Goal: Information Seeking & Learning: Learn about a topic

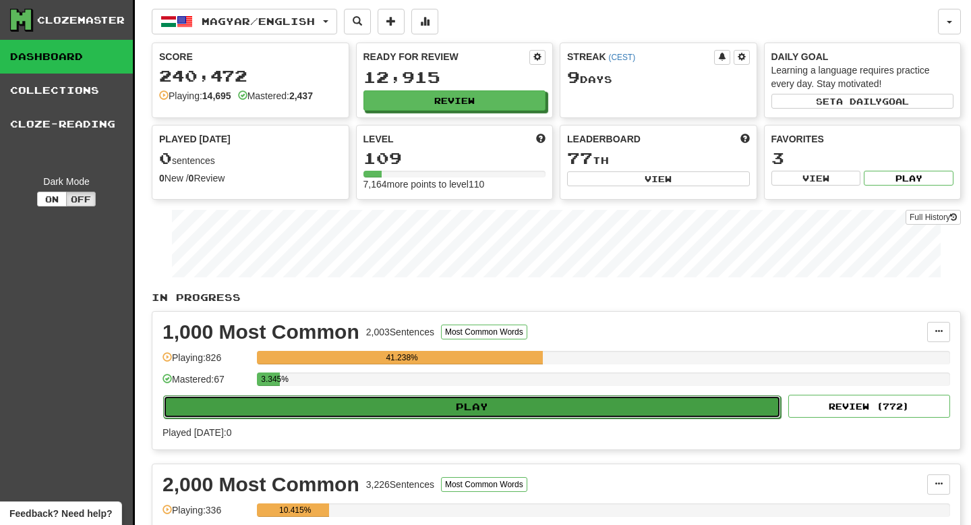
click at [456, 406] on button "Play" at bounding box center [472, 406] width 618 height 23
select select "**"
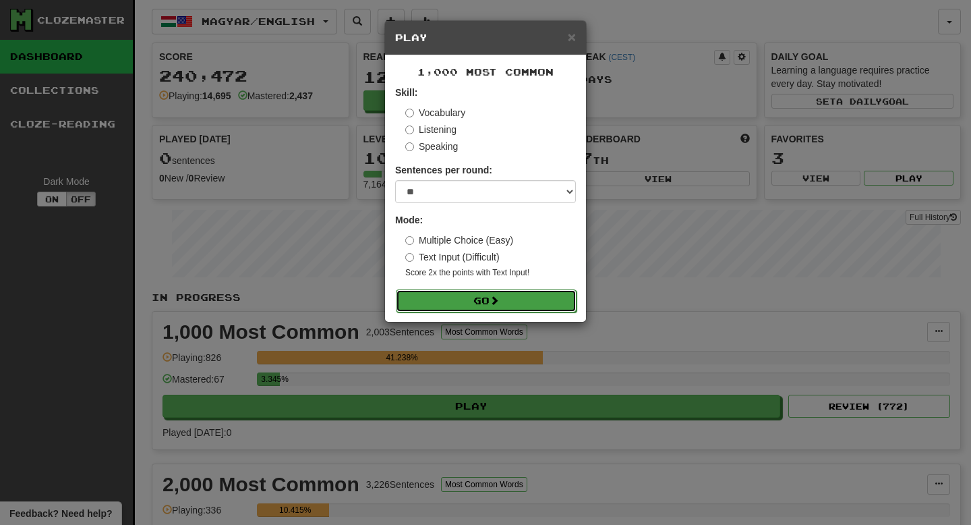
click at [465, 306] on button "Go" at bounding box center [486, 300] width 181 height 23
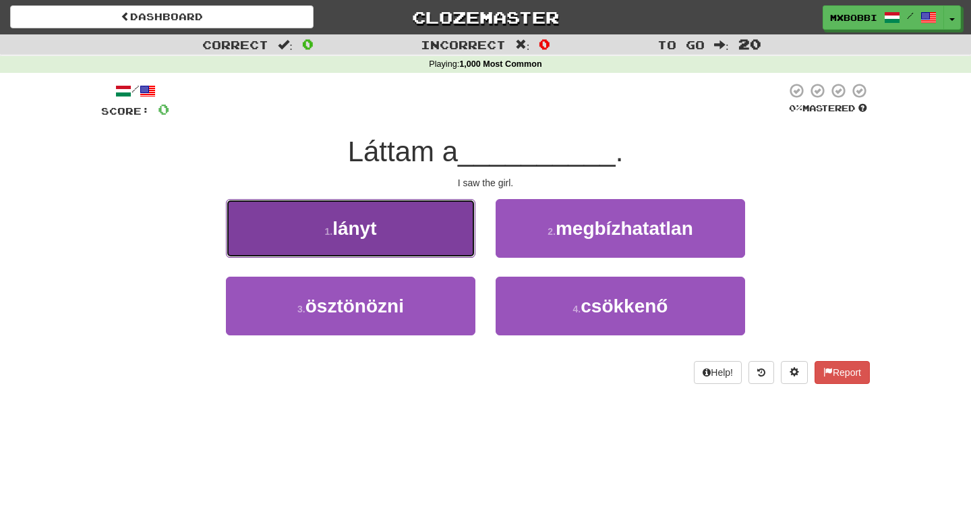
click at [426, 235] on button "1 . lányt" at bounding box center [350, 228] width 249 height 59
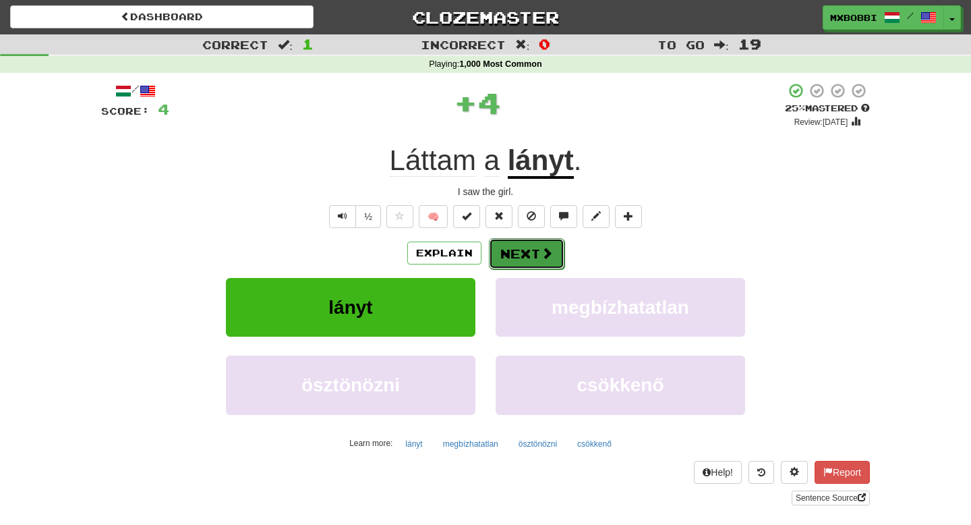
click at [522, 242] on button "Next" at bounding box center [527, 253] width 76 height 31
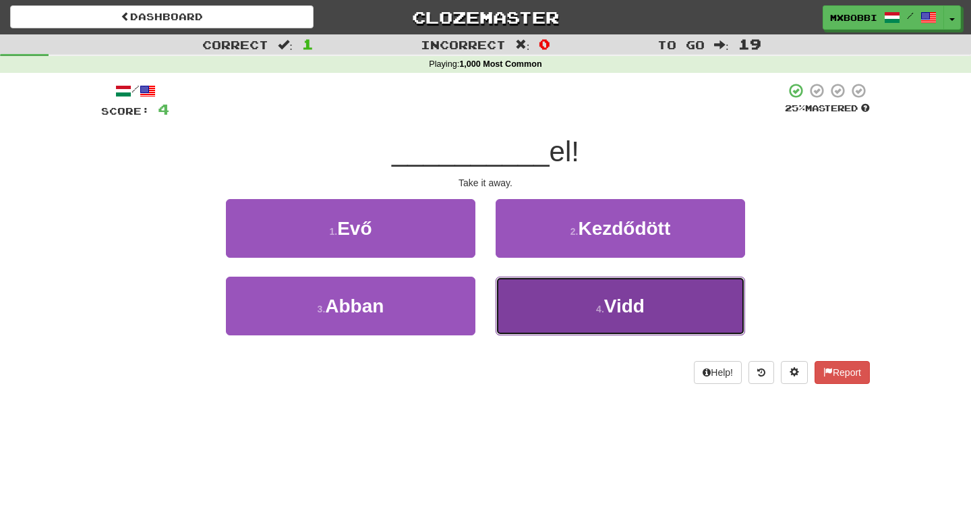
click at [570, 324] on button "4 . Vidd" at bounding box center [620, 305] width 249 height 59
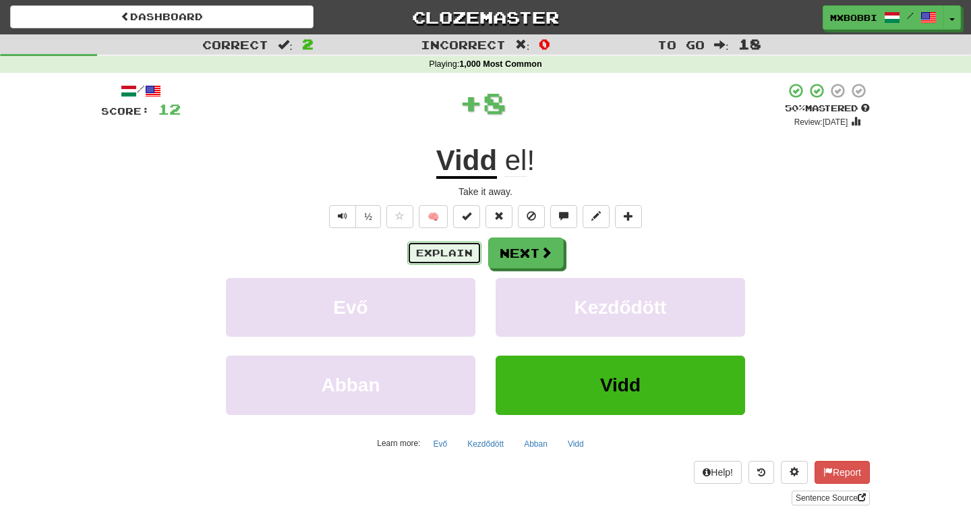
click at [431, 254] on button "Explain" at bounding box center [444, 252] width 74 height 23
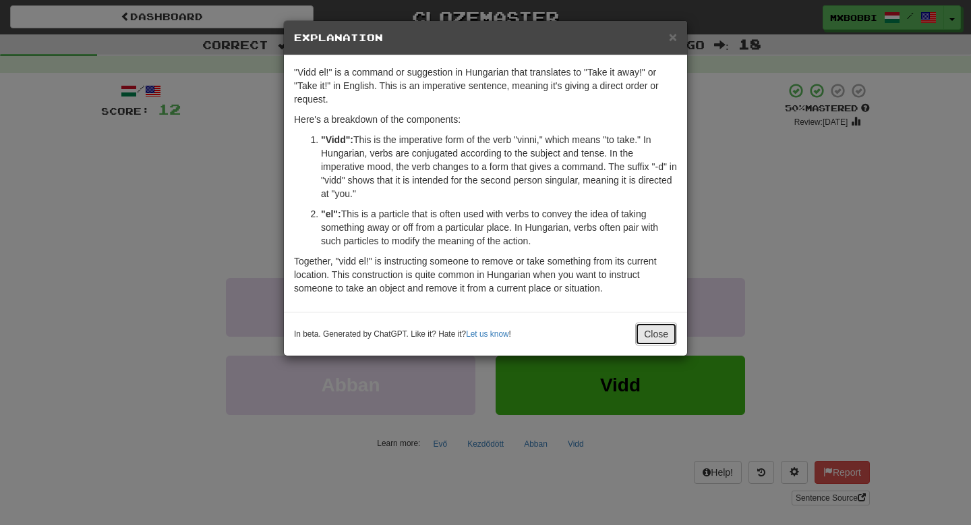
click at [661, 338] on button "Close" at bounding box center [656, 333] width 42 height 23
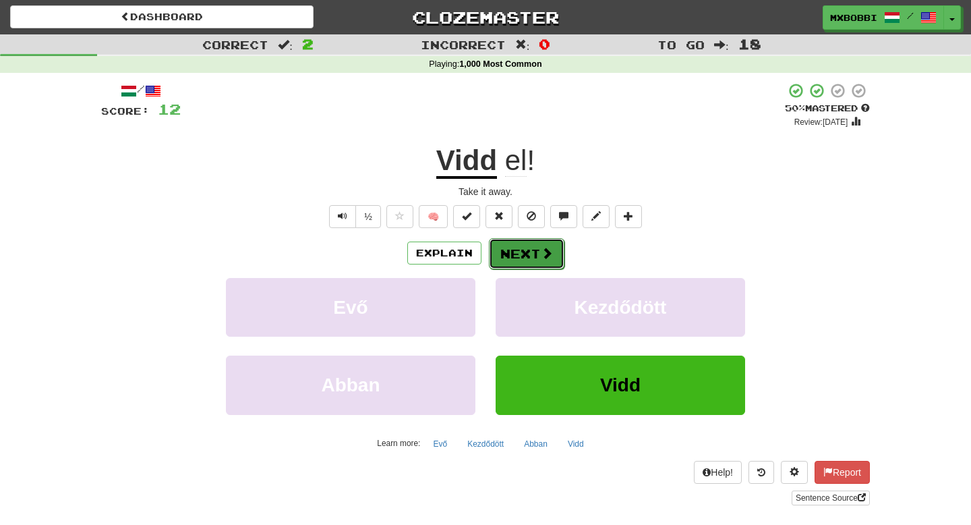
click at [521, 249] on button "Next" at bounding box center [527, 253] width 76 height 31
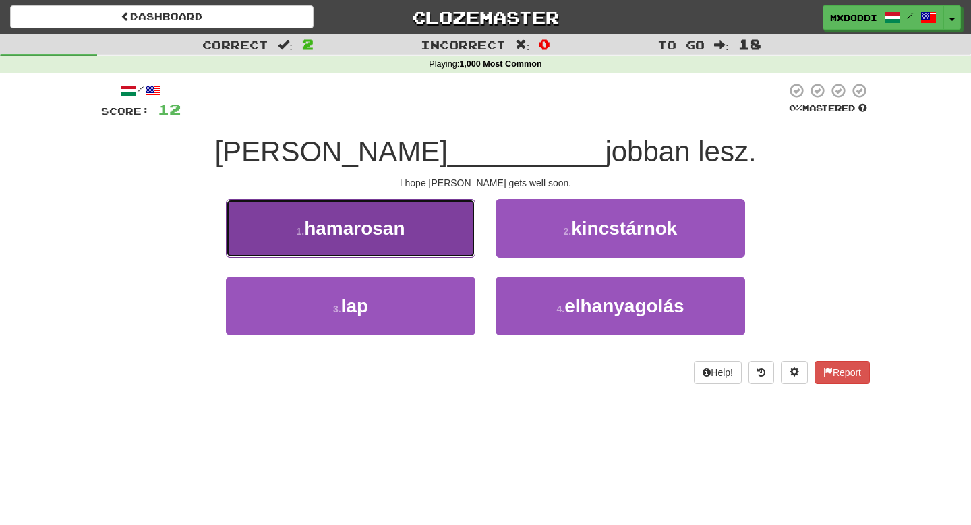
click at [369, 222] on span "hamarosan" at bounding box center [354, 228] width 100 height 21
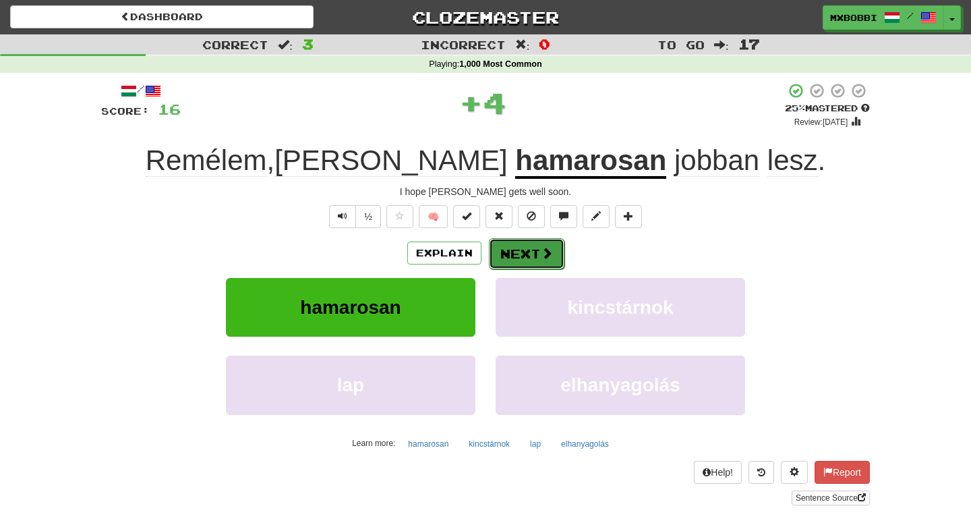
click at [536, 250] on button "Next" at bounding box center [527, 253] width 76 height 31
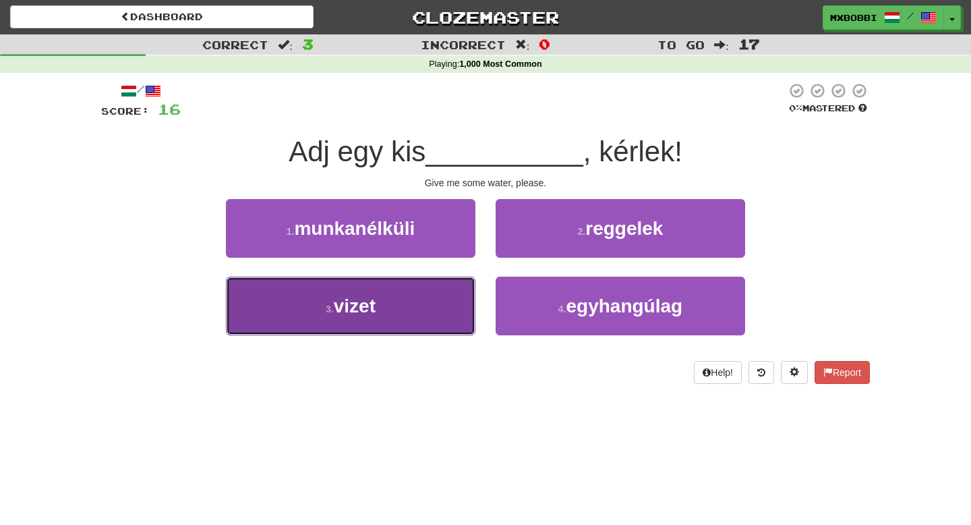
click at [392, 309] on button "3 . vizet" at bounding box center [350, 305] width 249 height 59
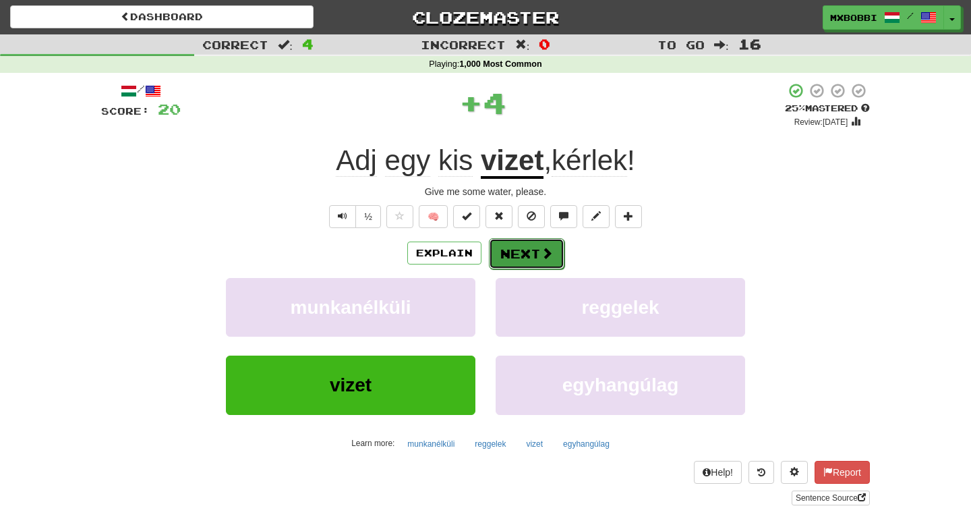
click at [523, 252] on button "Next" at bounding box center [527, 253] width 76 height 31
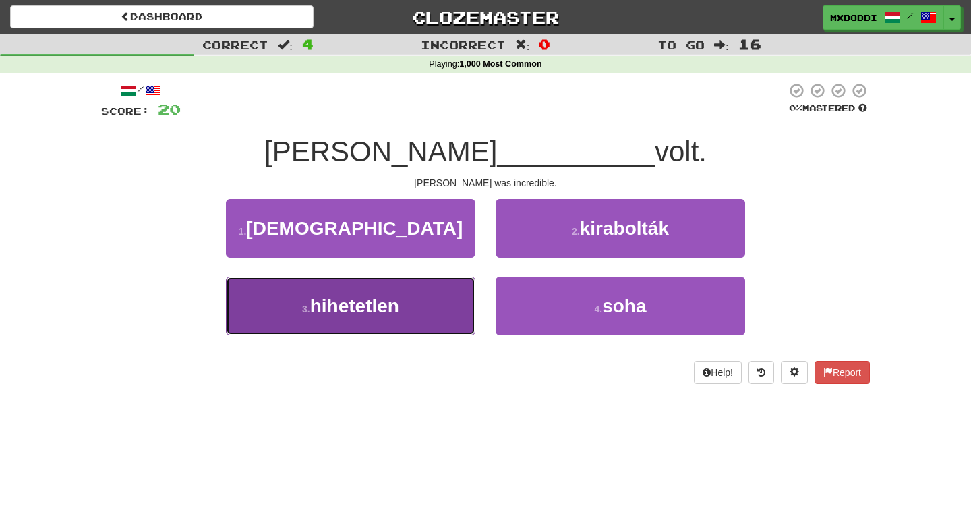
click at [428, 315] on button "3 . hihetetlen" at bounding box center [350, 305] width 249 height 59
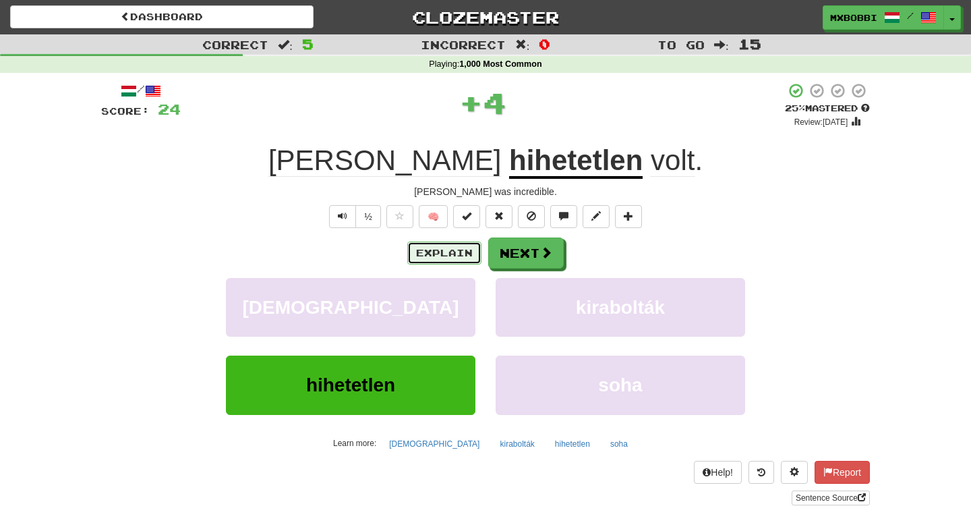
click at [444, 253] on button "Explain" at bounding box center [444, 252] width 74 height 23
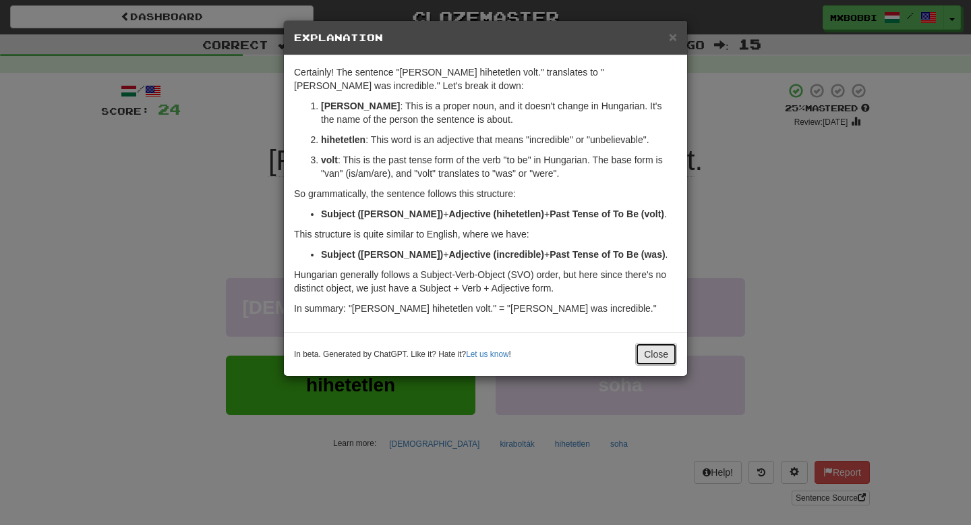
click at [655, 359] on button "Close" at bounding box center [656, 354] width 42 height 23
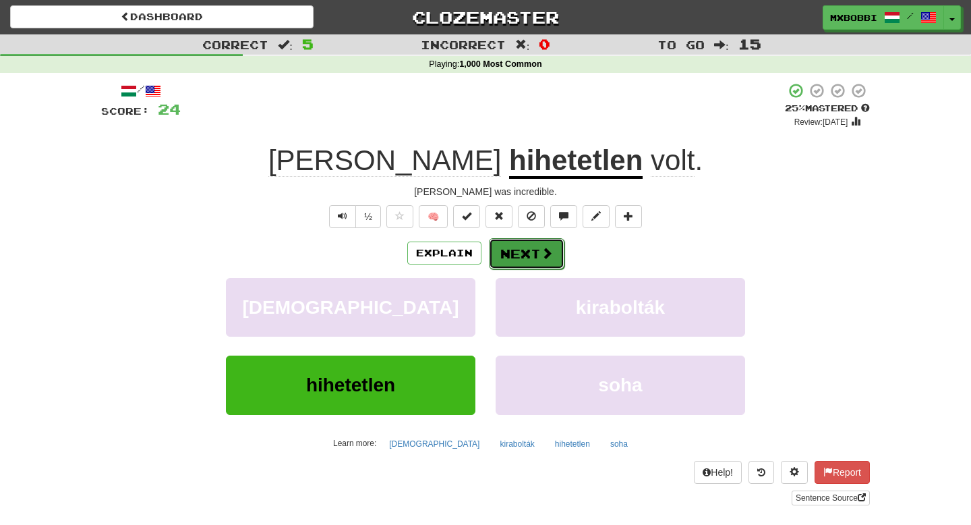
click at [528, 255] on button "Next" at bounding box center [527, 253] width 76 height 31
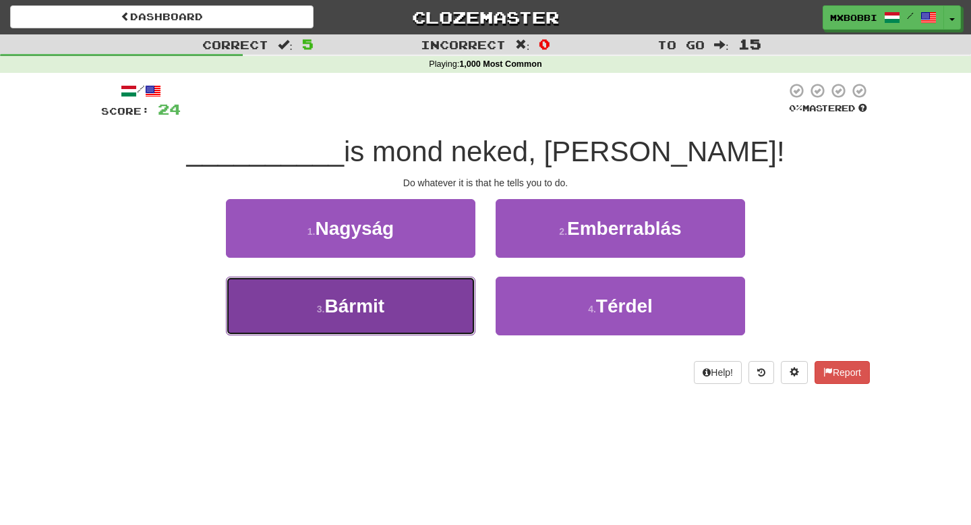
click at [376, 314] on span "Bármit" at bounding box center [354, 305] width 60 height 21
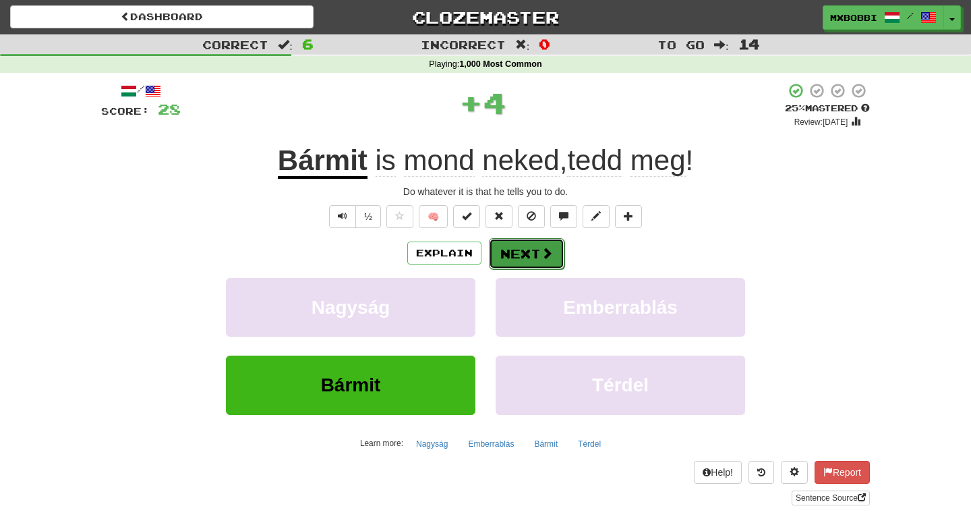
click at [533, 252] on button "Next" at bounding box center [527, 253] width 76 height 31
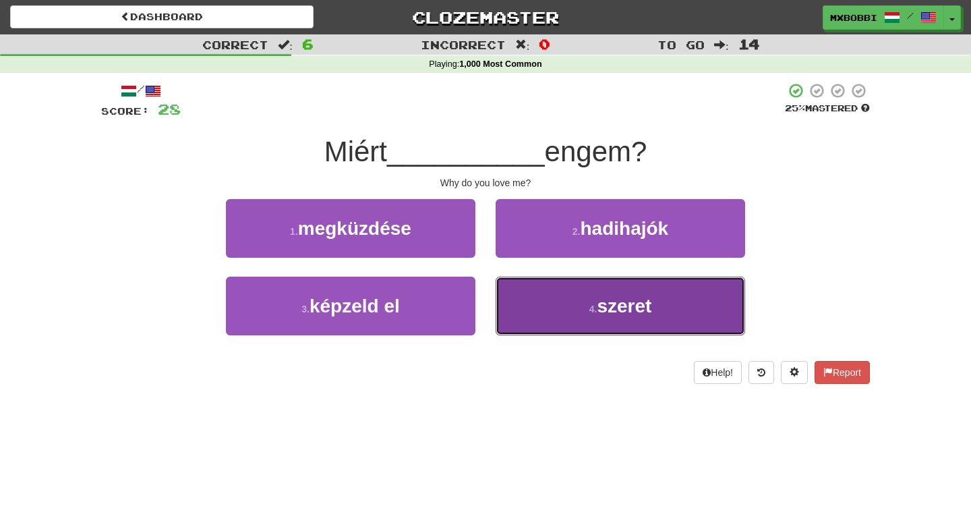
click at [606, 316] on span "szeret" at bounding box center [624, 305] width 55 height 21
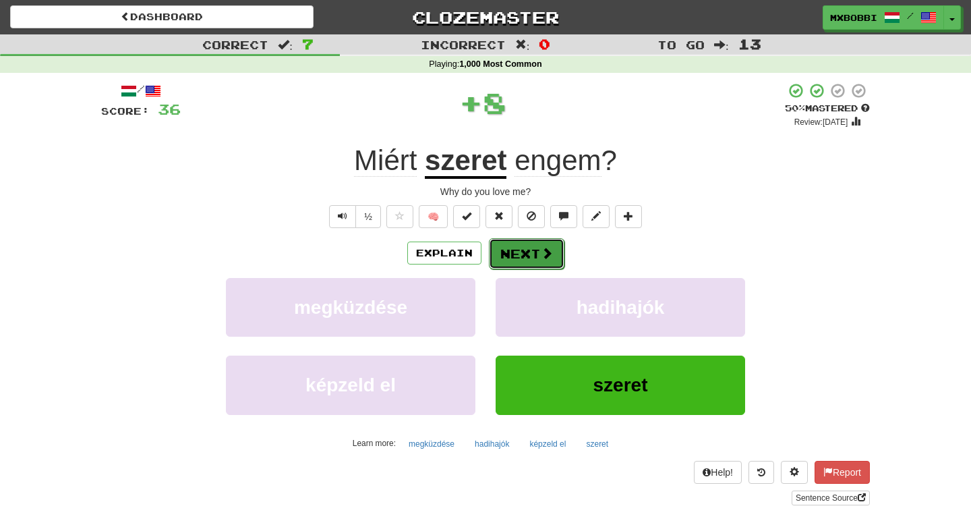
click at [530, 249] on button "Next" at bounding box center [527, 253] width 76 height 31
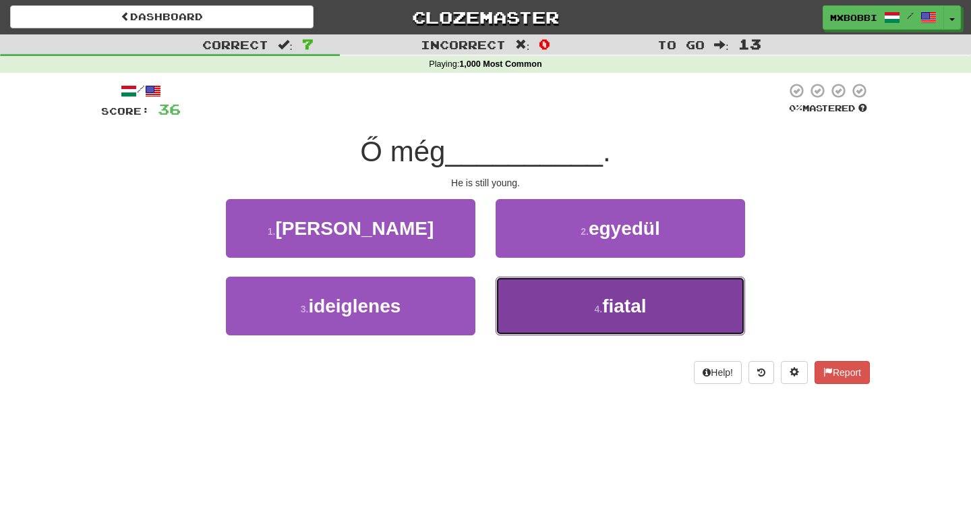
click at [545, 312] on button "4 . fiatal" at bounding box center [620, 305] width 249 height 59
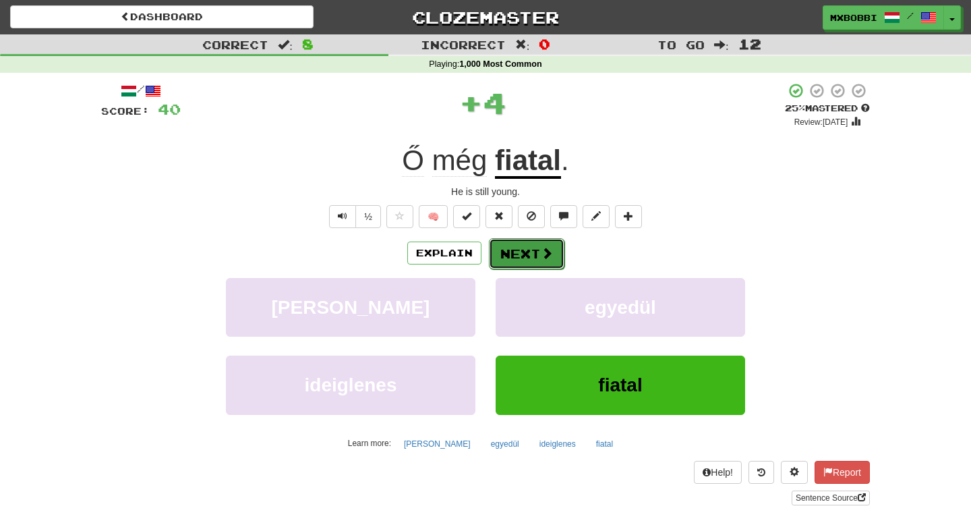
click at [524, 264] on button "Next" at bounding box center [527, 253] width 76 height 31
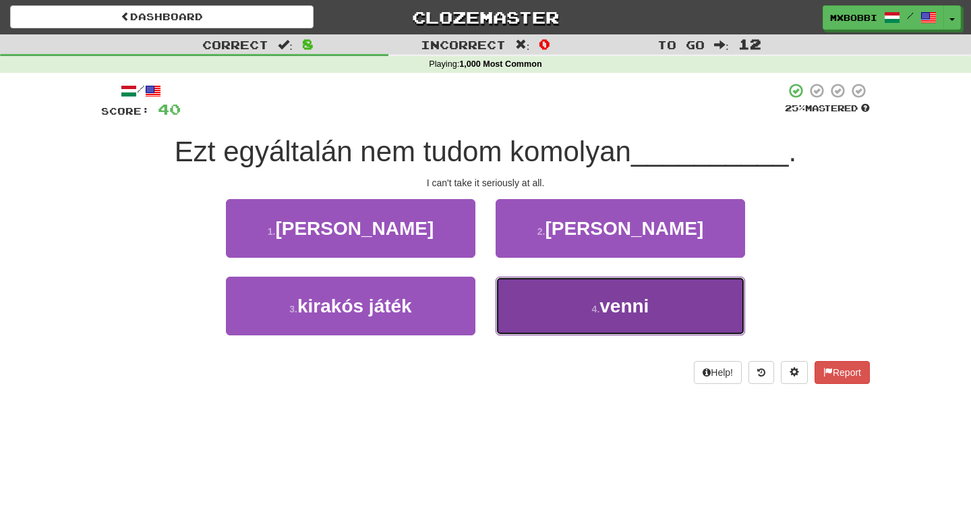
click at [586, 302] on button "4 . venni" at bounding box center [620, 305] width 249 height 59
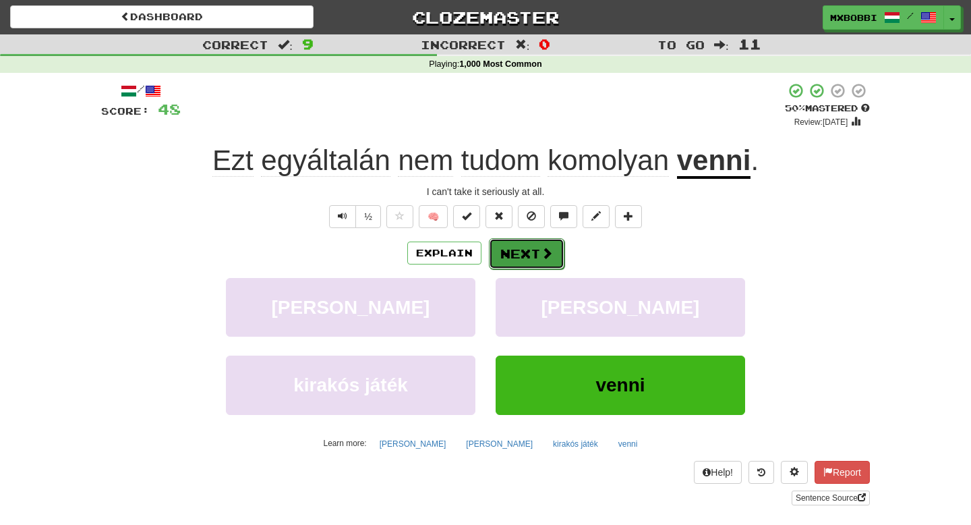
click at [534, 252] on button "Next" at bounding box center [527, 253] width 76 height 31
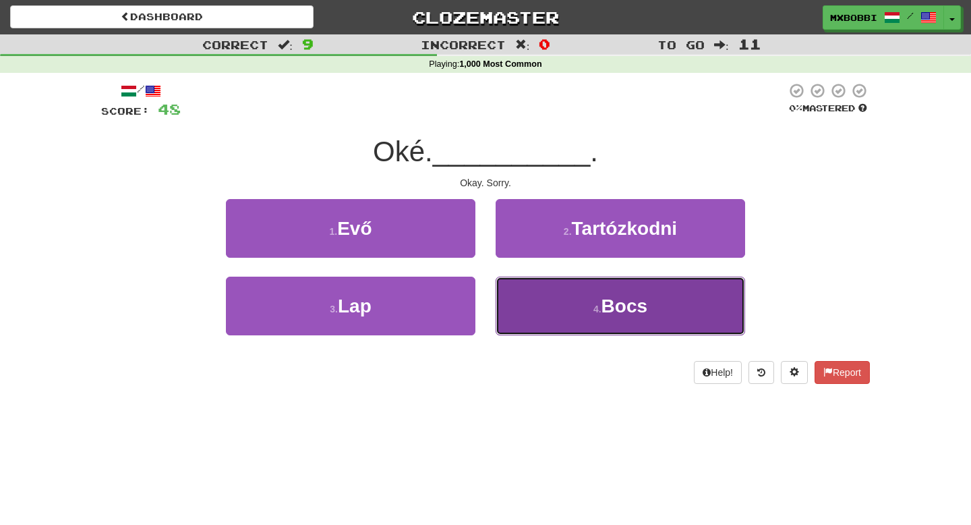
click at [549, 303] on button "4 . Bocs" at bounding box center [620, 305] width 249 height 59
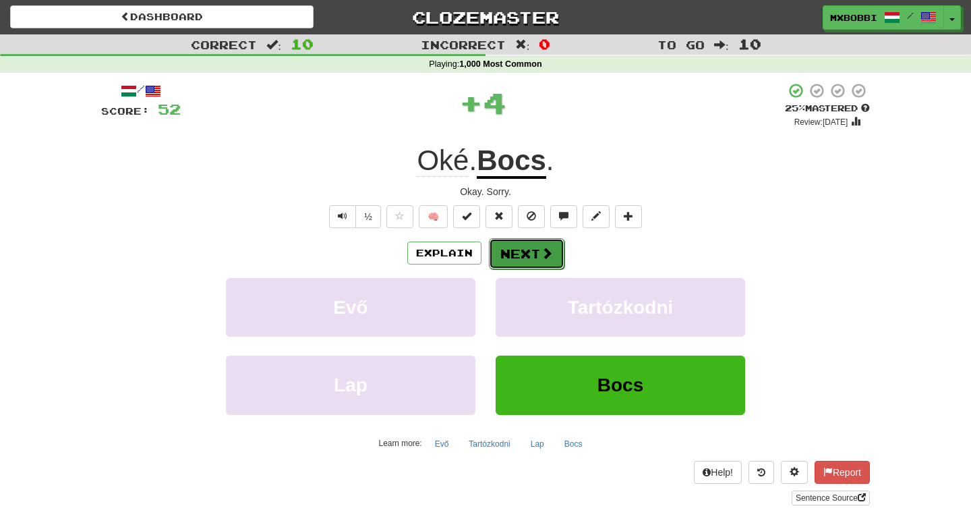
click at [517, 263] on button "Next" at bounding box center [527, 253] width 76 height 31
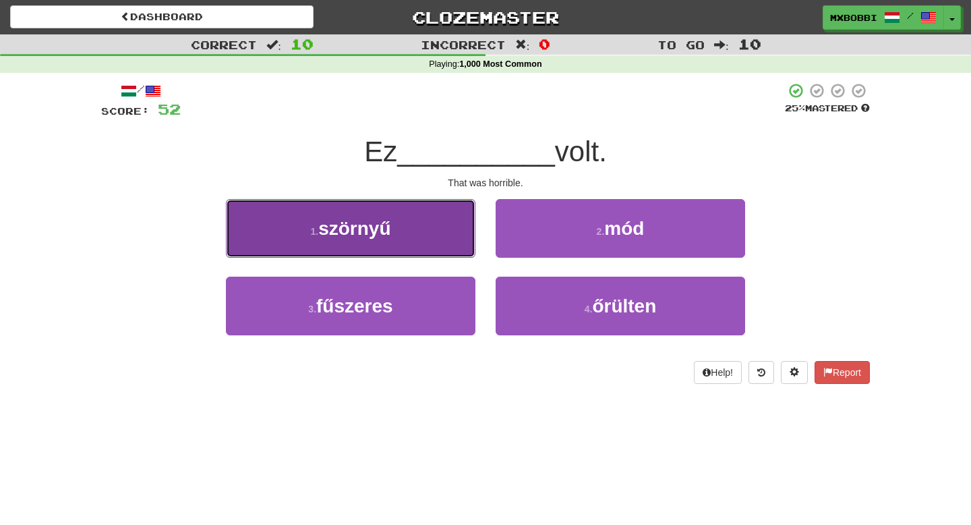
click at [440, 236] on button "1 . szörnyű" at bounding box center [350, 228] width 249 height 59
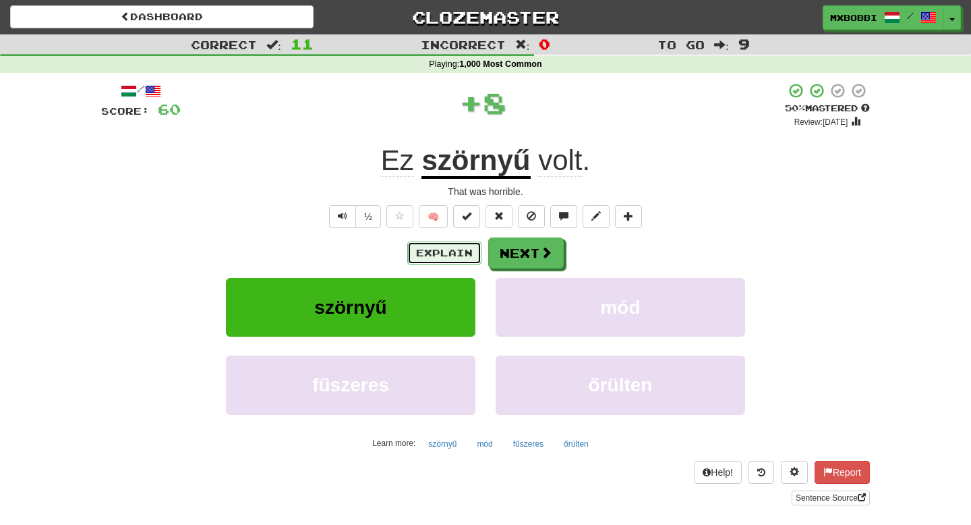
click at [454, 248] on button "Explain" at bounding box center [444, 252] width 74 height 23
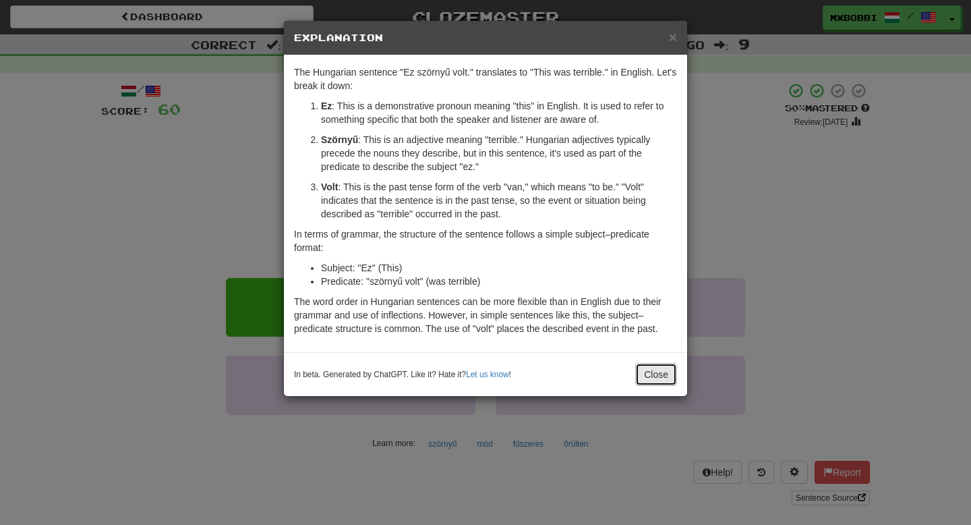
click at [653, 376] on button "Close" at bounding box center [656, 374] width 42 height 23
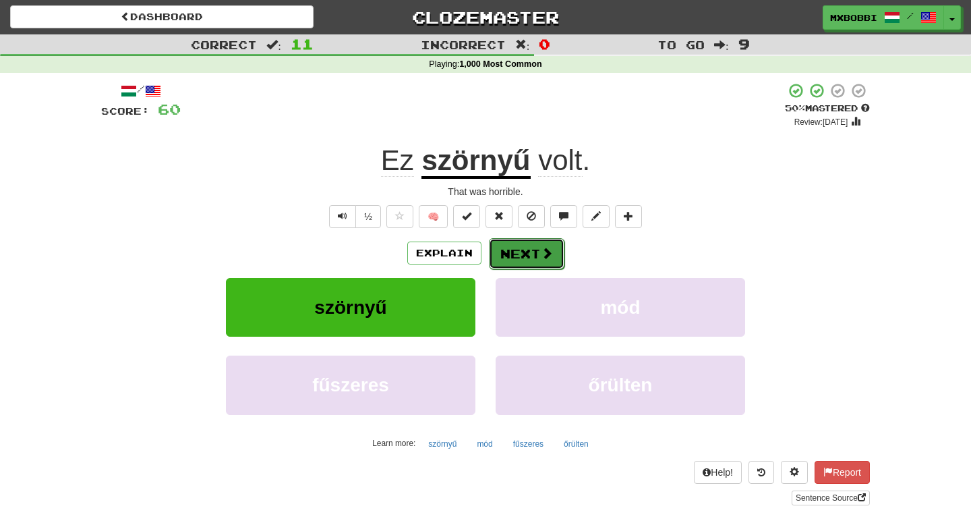
click at [509, 262] on button "Next" at bounding box center [527, 253] width 76 height 31
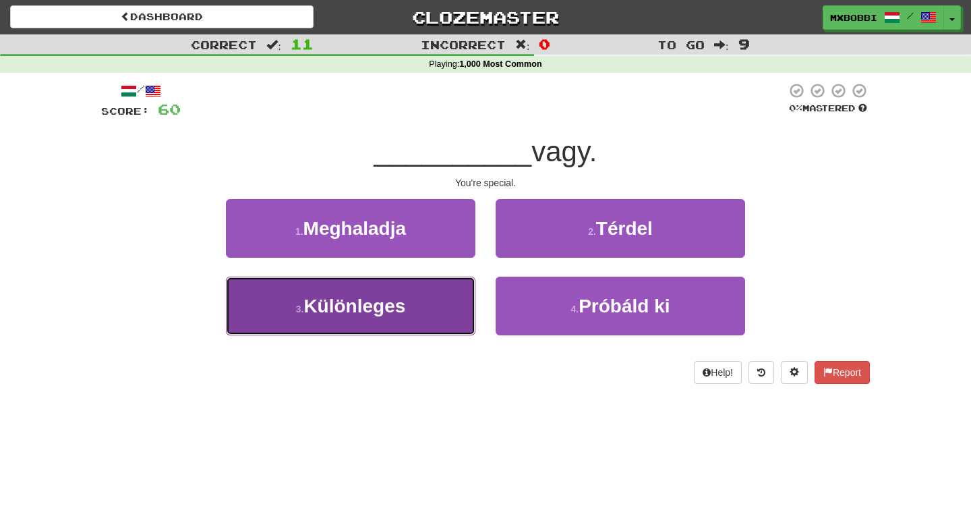
click at [439, 299] on button "3 . Különleges" at bounding box center [350, 305] width 249 height 59
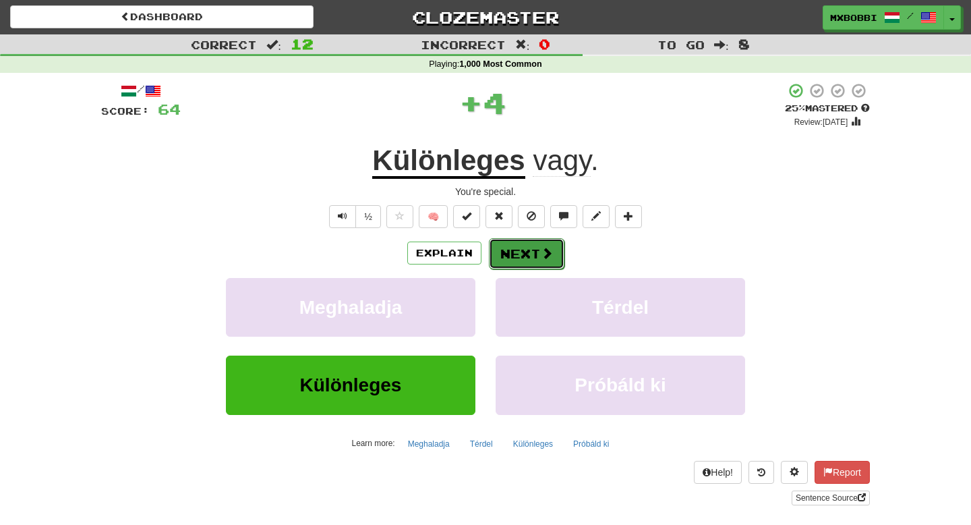
click at [525, 256] on button "Next" at bounding box center [527, 253] width 76 height 31
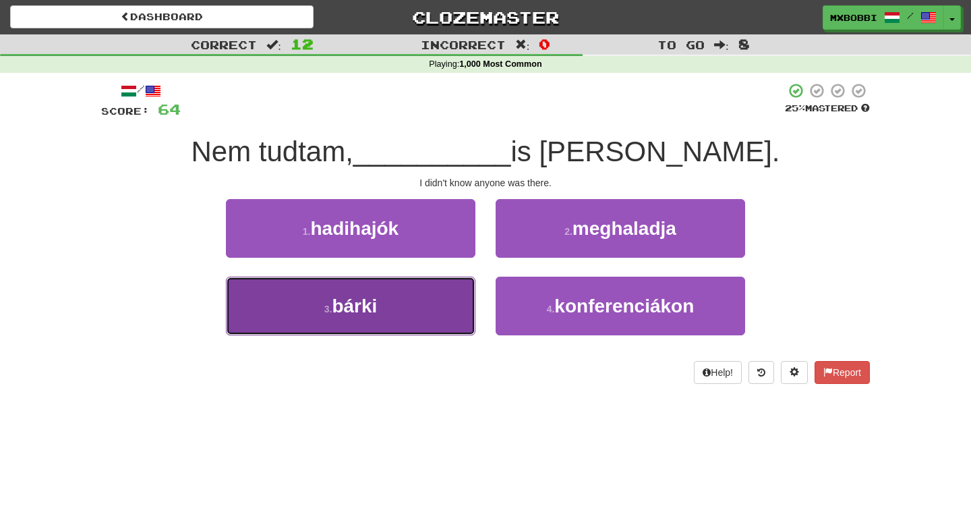
click at [381, 308] on button "3 . bárki" at bounding box center [350, 305] width 249 height 59
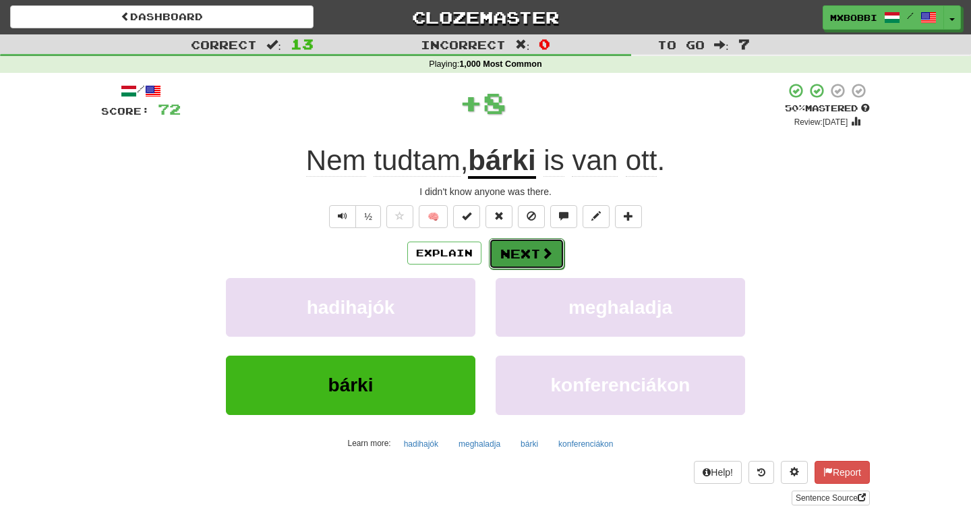
click at [535, 253] on button "Next" at bounding box center [527, 253] width 76 height 31
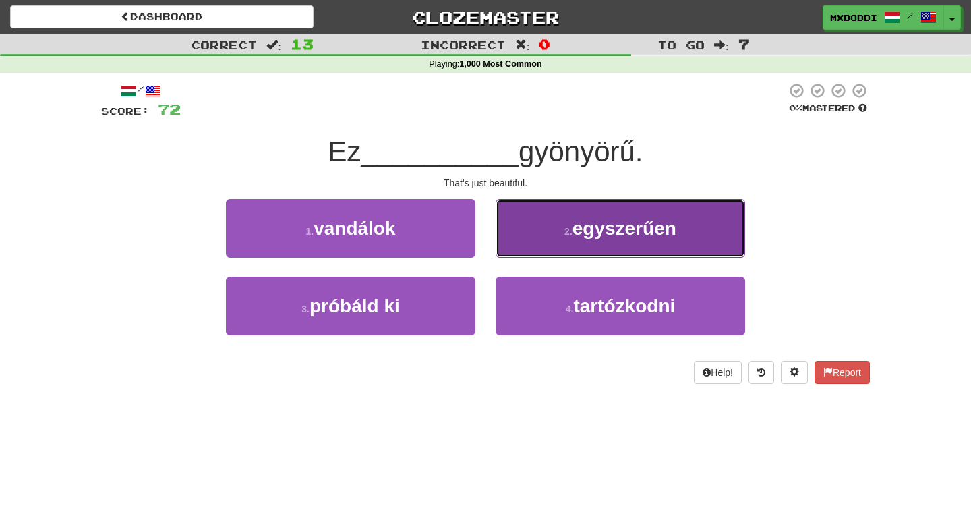
click at [552, 243] on button "2 . egyszerűen" at bounding box center [620, 228] width 249 height 59
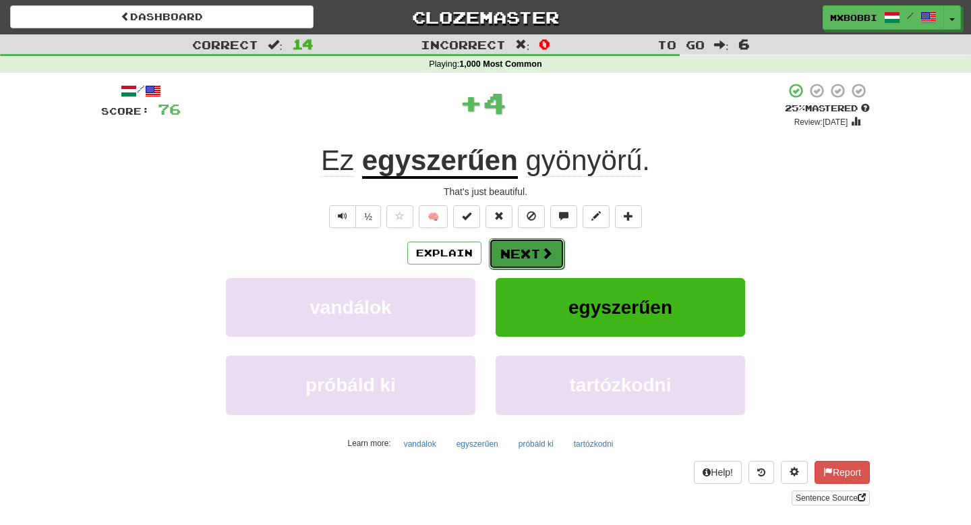
click at [514, 248] on button "Next" at bounding box center [527, 253] width 76 height 31
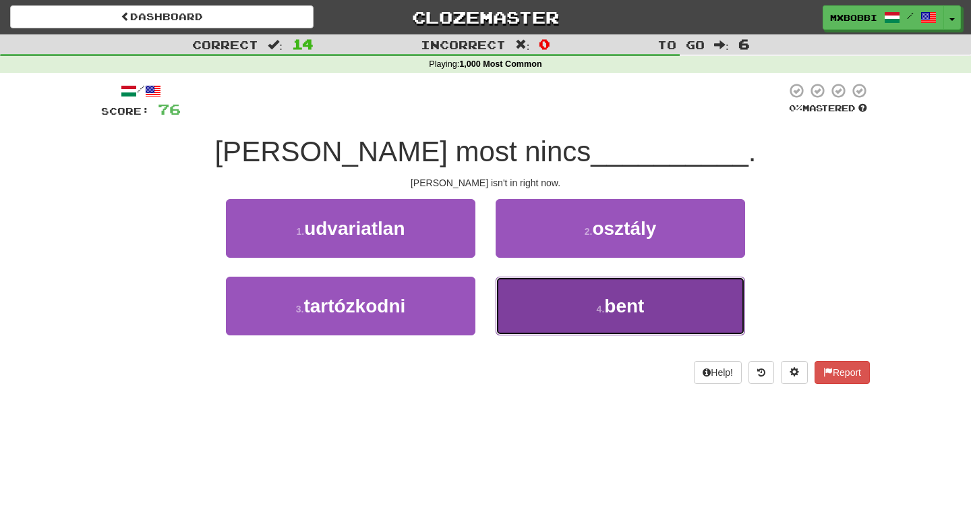
click at [552, 307] on button "4 . bent" at bounding box center [620, 305] width 249 height 59
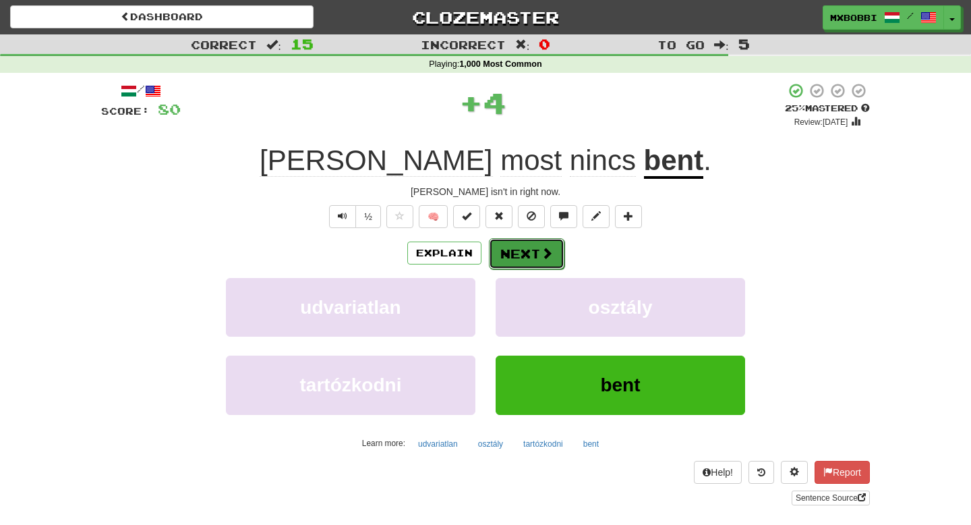
click at [528, 252] on button "Next" at bounding box center [527, 253] width 76 height 31
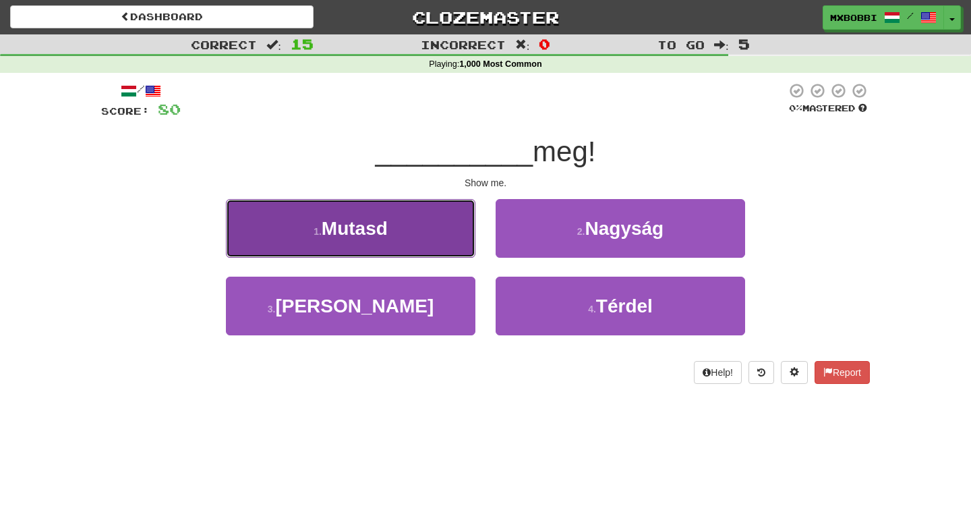
click at [405, 242] on button "1 . Mutasd" at bounding box center [350, 228] width 249 height 59
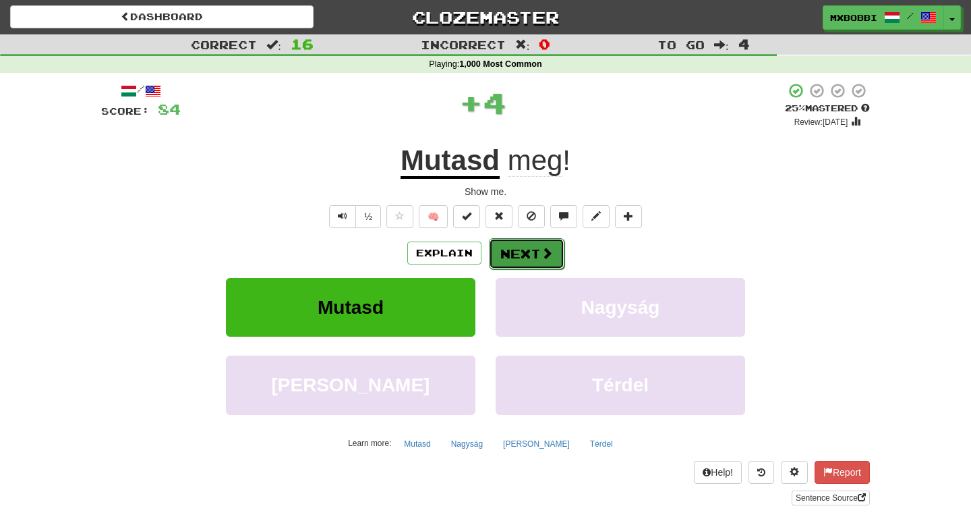
click at [525, 252] on button "Next" at bounding box center [527, 253] width 76 height 31
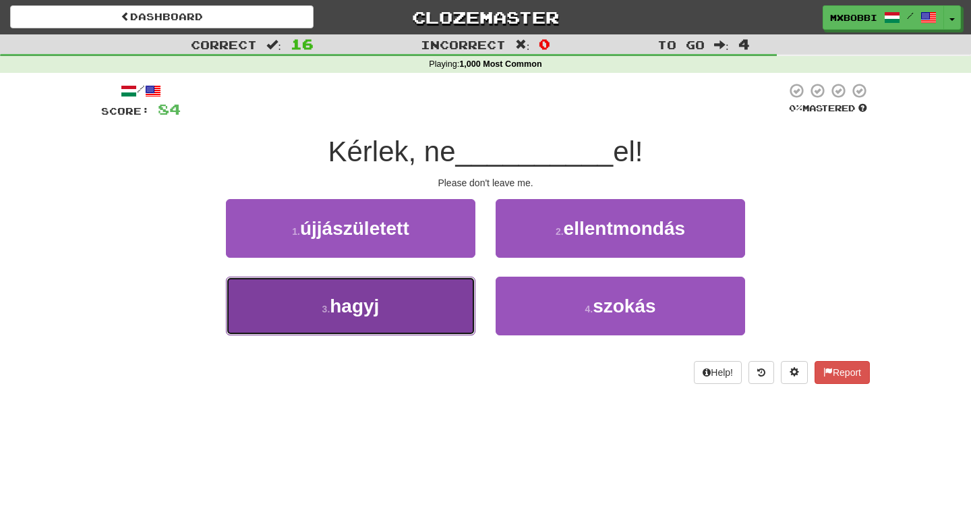
click at [435, 312] on button "3 . hagyj" at bounding box center [350, 305] width 249 height 59
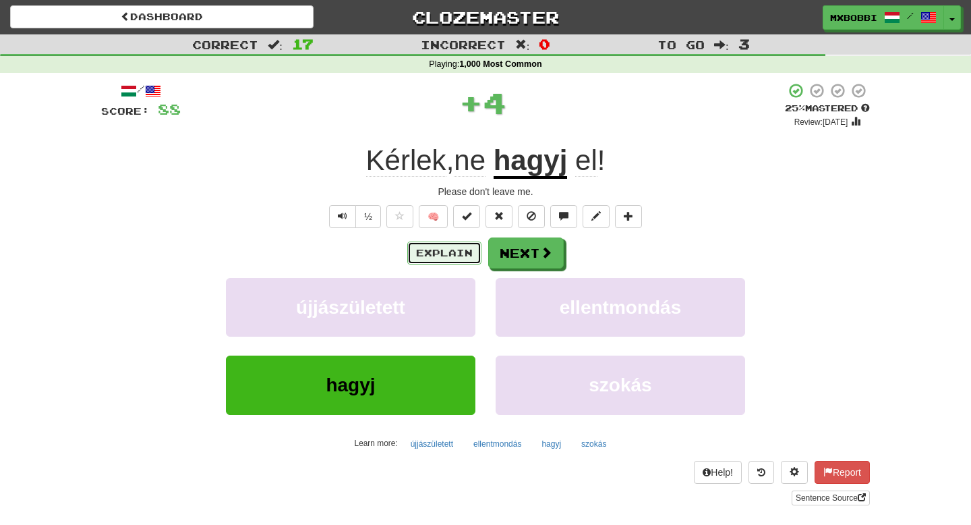
click at [459, 255] on button "Explain" at bounding box center [444, 252] width 74 height 23
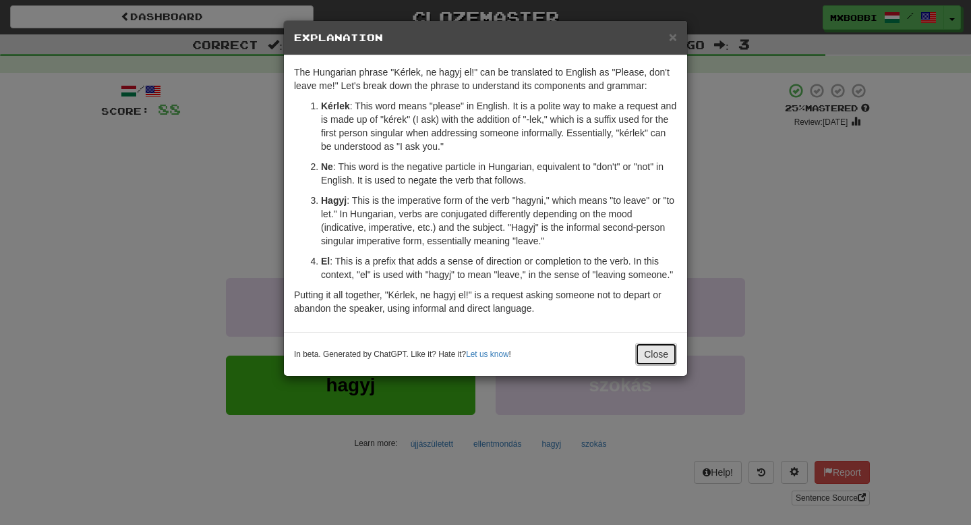
click at [651, 365] on button "Close" at bounding box center [656, 354] width 42 height 23
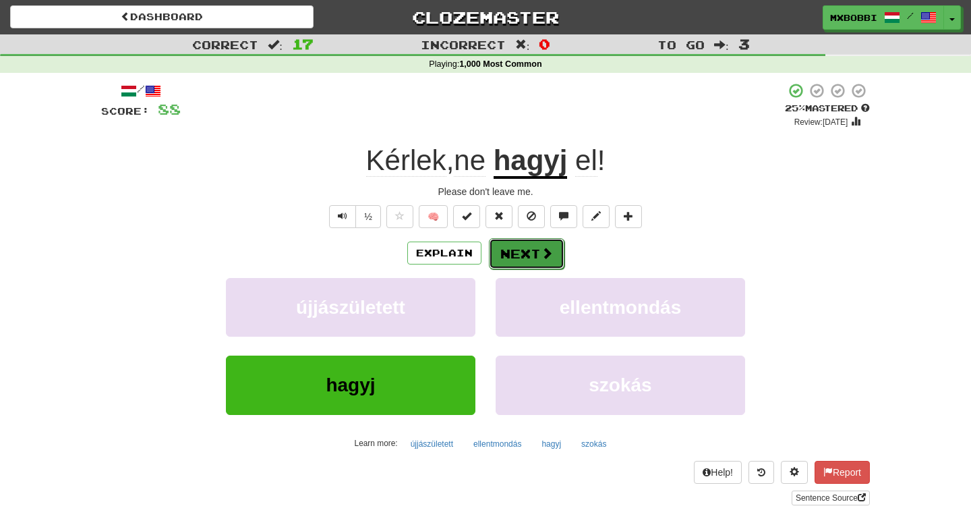
click at [534, 251] on button "Next" at bounding box center [527, 253] width 76 height 31
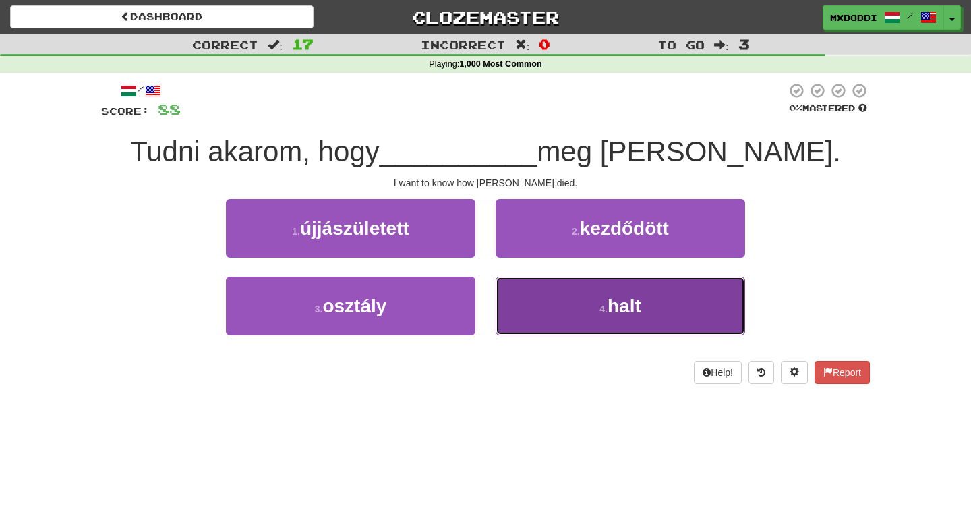
click at [583, 317] on button "4 . halt" at bounding box center [620, 305] width 249 height 59
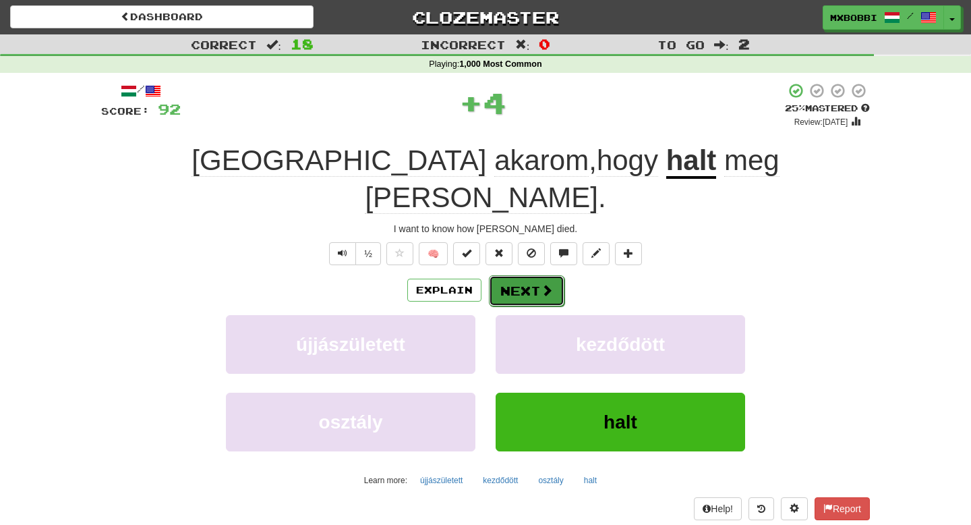
click at [531, 275] on button "Next" at bounding box center [527, 290] width 76 height 31
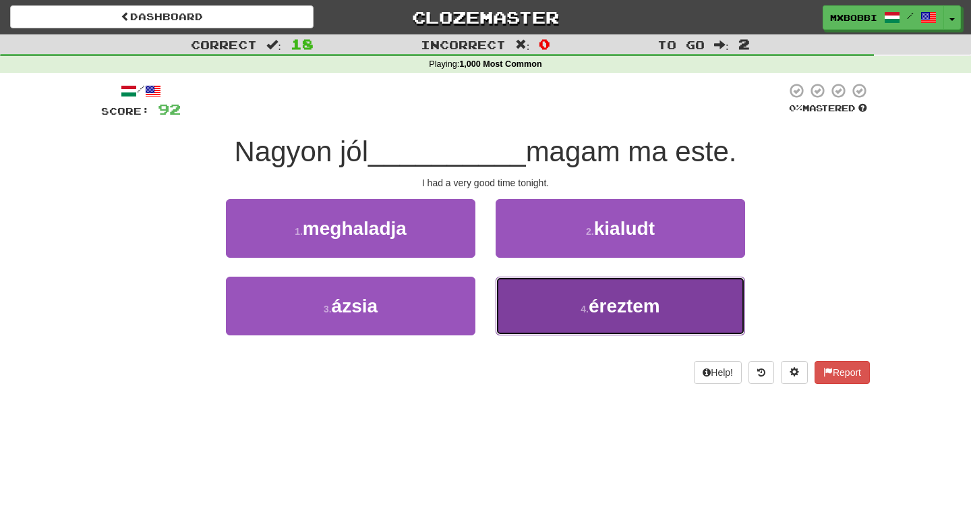
click at [547, 319] on button "4 . éreztem" at bounding box center [620, 305] width 249 height 59
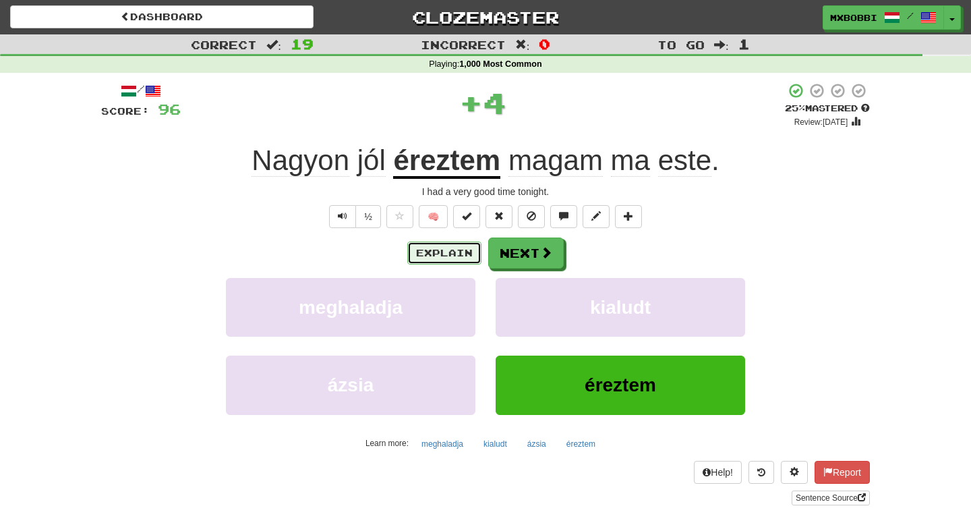
click at [453, 253] on button "Explain" at bounding box center [444, 252] width 74 height 23
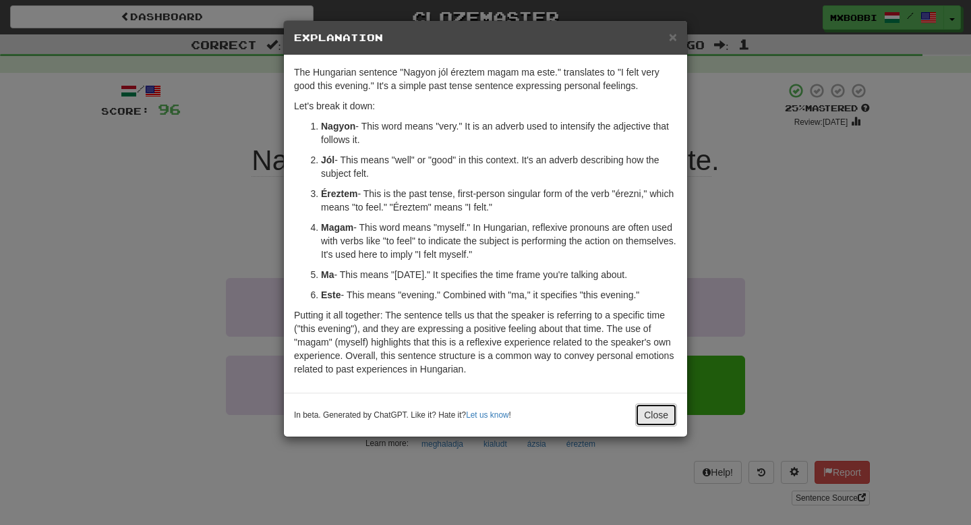
click at [663, 416] on button "Close" at bounding box center [656, 414] width 42 height 23
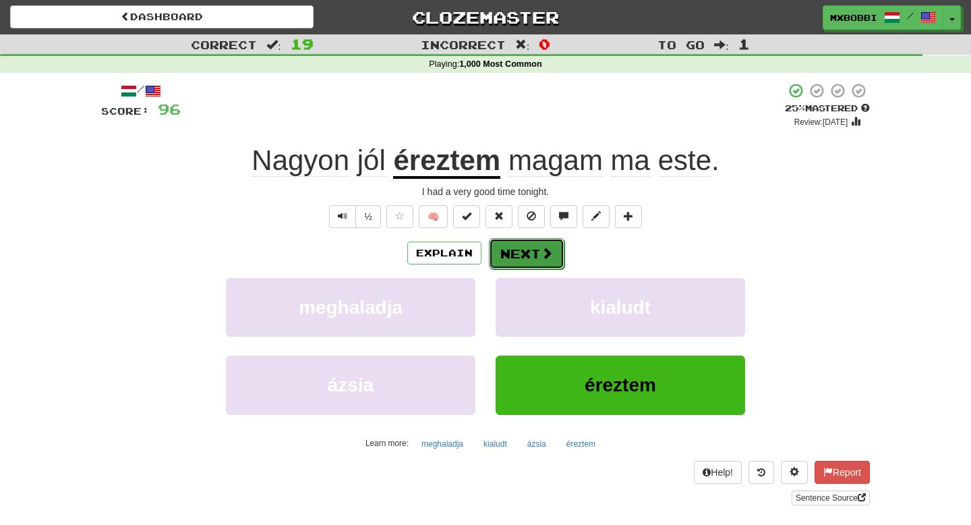
click at [548, 261] on button "Next" at bounding box center [527, 253] width 76 height 31
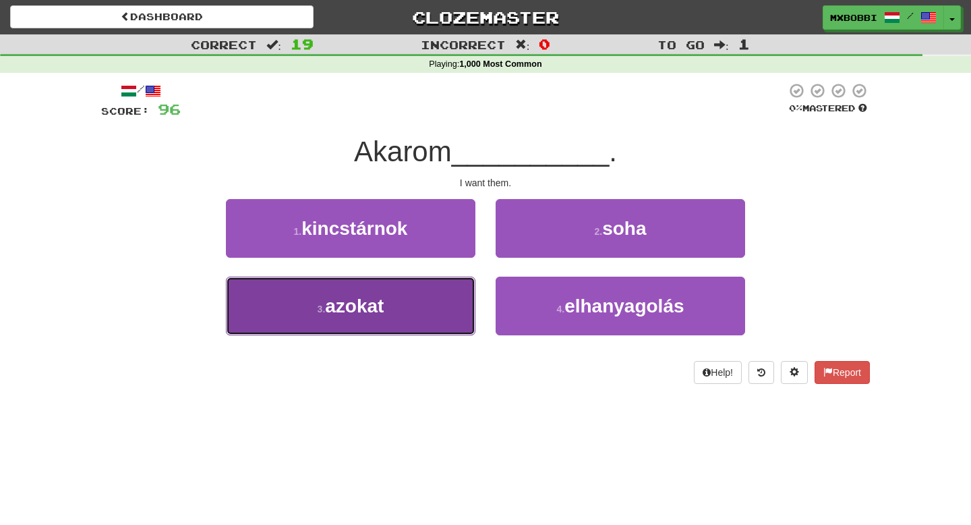
click at [414, 305] on button "3 . azokat" at bounding box center [350, 305] width 249 height 59
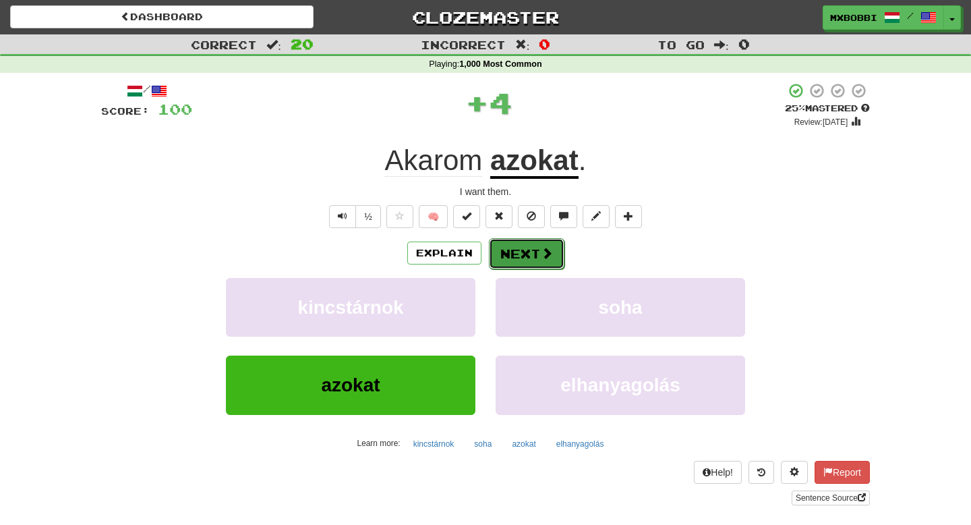
click at [540, 262] on button "Next" at bounding box center [527, 253] width 76 height 31
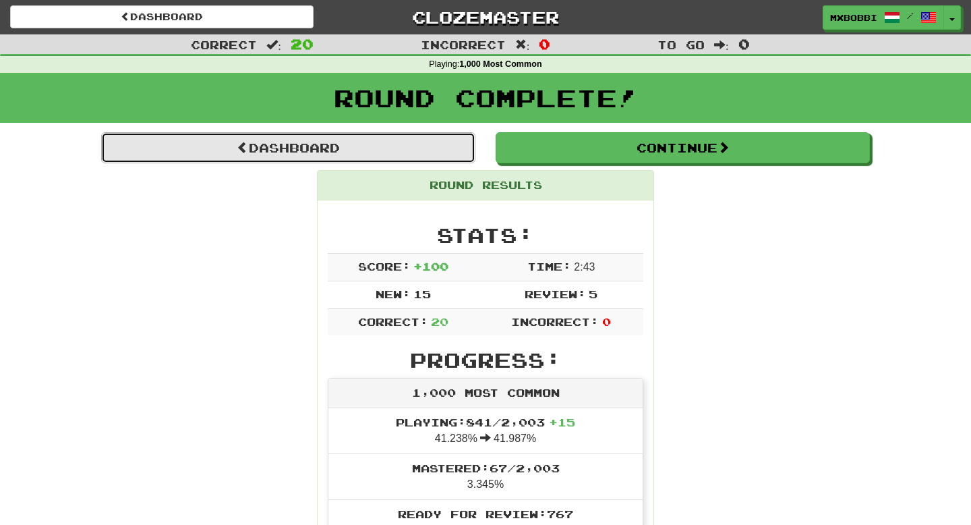
click at [316, 148] on link "Dashboard" at bounding box center [288, 147] width 374 height 31
